Goal: Information Seeking & Learning: Learn about a topic

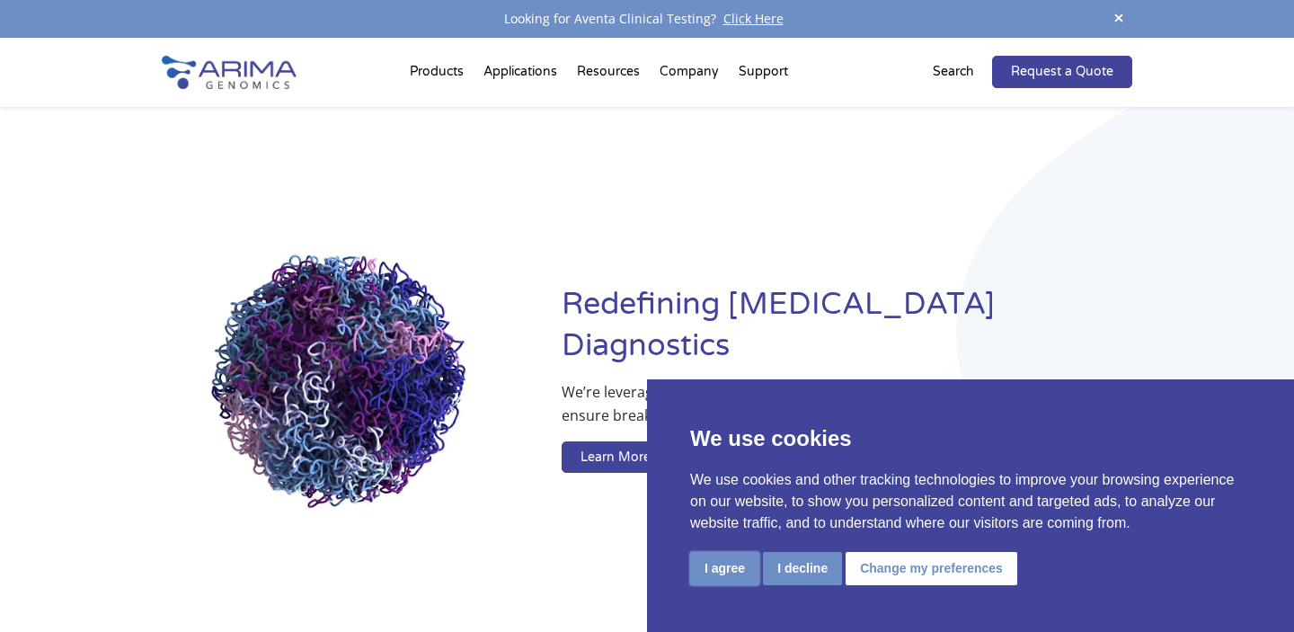
click at [719, 568] on button "I agree" at bounding box center [724, 568] width 69 height 33
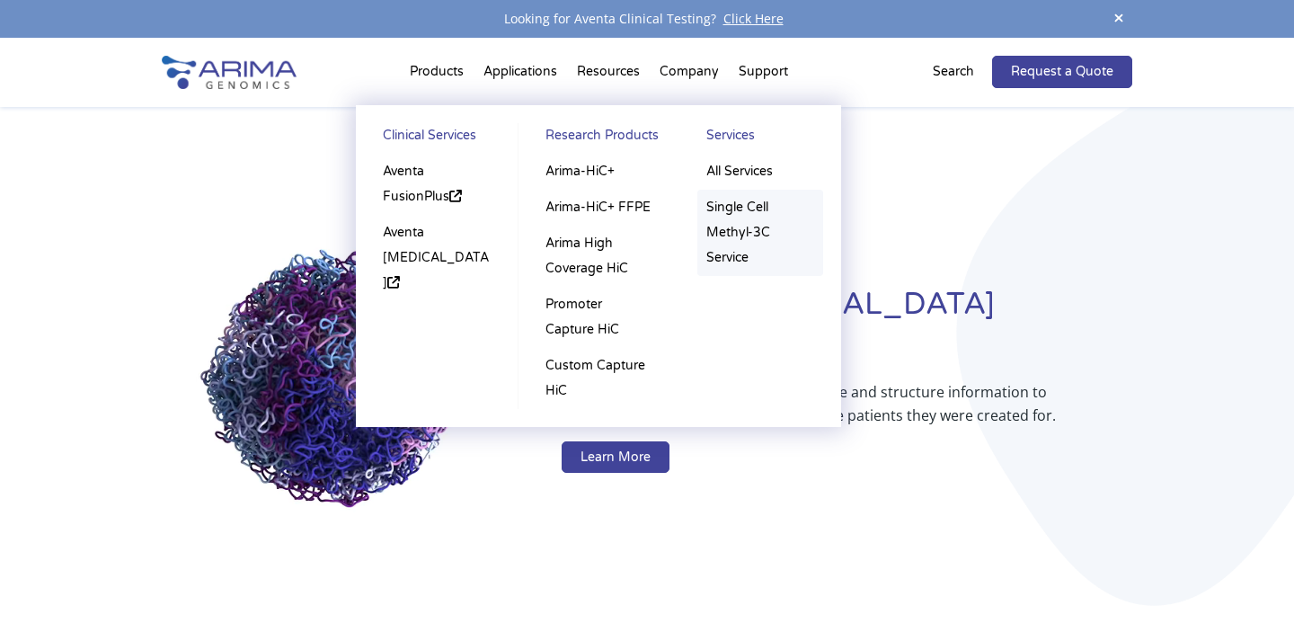
click at [716, 204] on link "Single Cell Methyl-3C Service" at bounding box center [760, 233] width 126 height 86
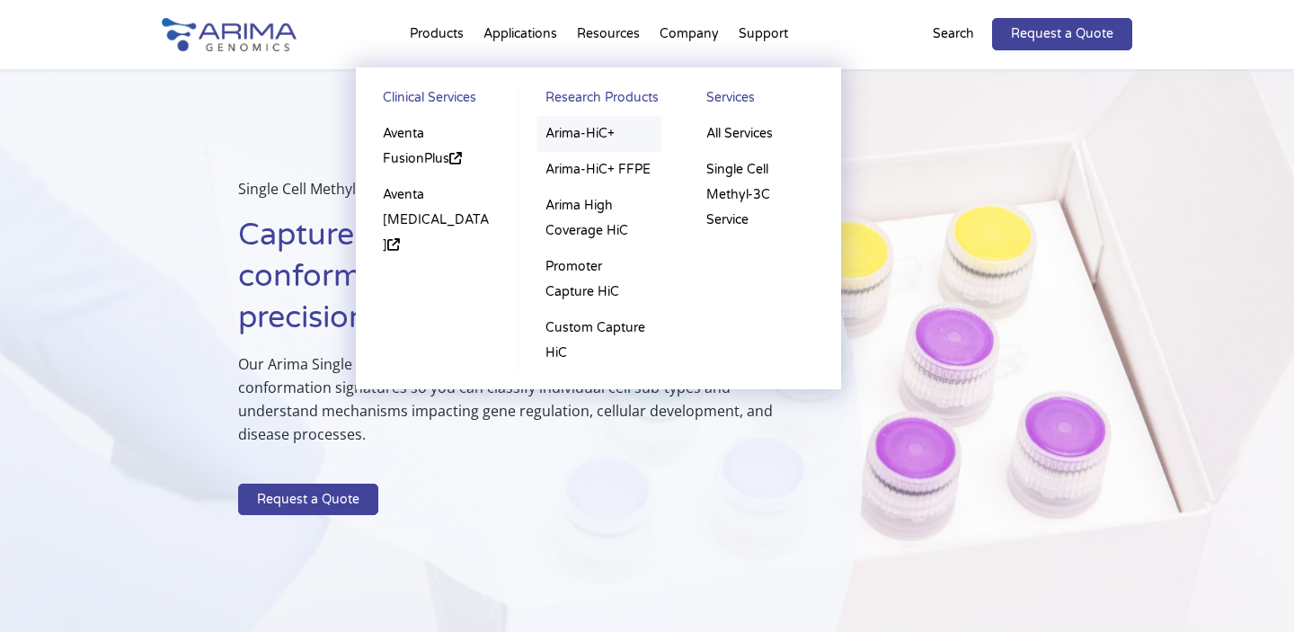
click at [580, 130] on link "Arima-HiC+" at bounding box center [599, 134] width 125 height 36
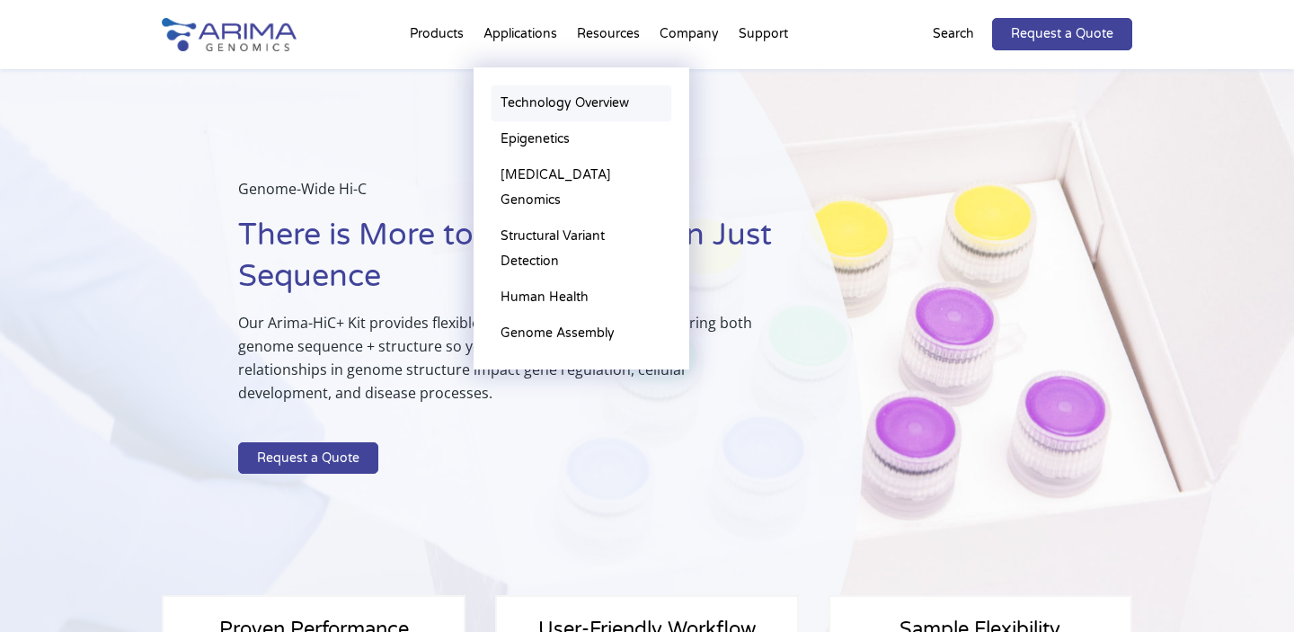
click at [545, 103] on link "Technology Overview" at bounding box center [582, 103] width 180 height 36
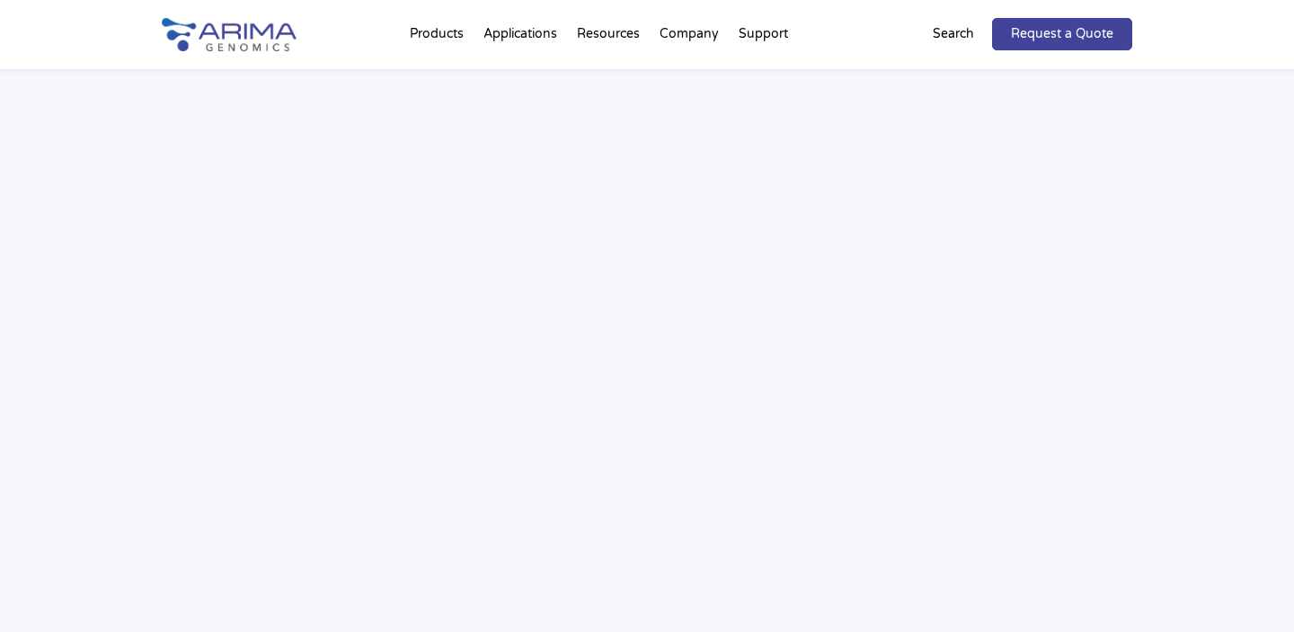
scroll to position [2702, 0]
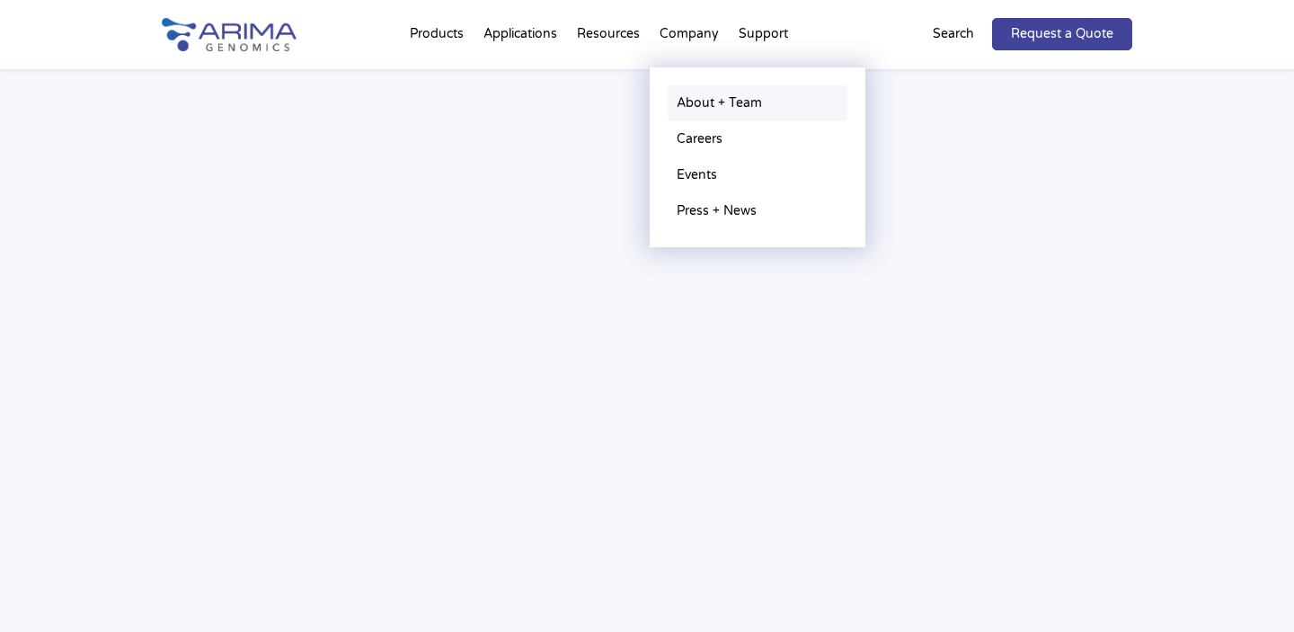
click at [706, 94] on link "About + Team" at bounding box center [758, 103] width 180 height 36
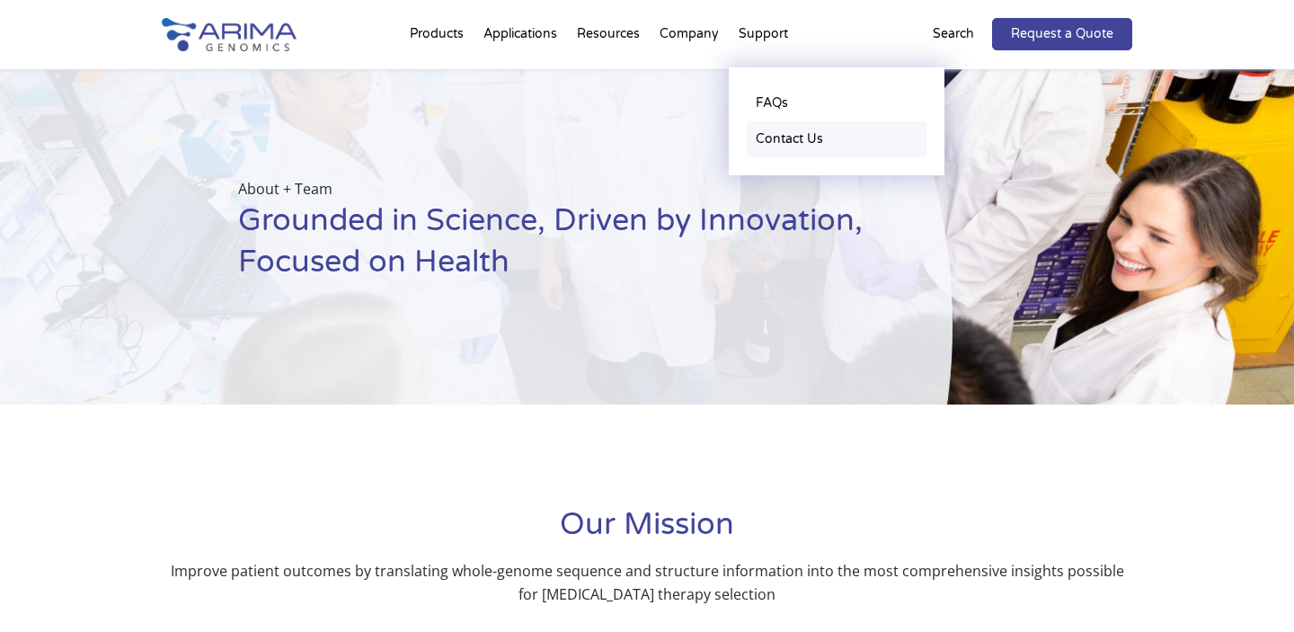
click at [776, 140] on link "Contact Us" at bounding box center [837, 139] width 180 height 36
